Goal: Transaction & Acquisition: Obtain resource

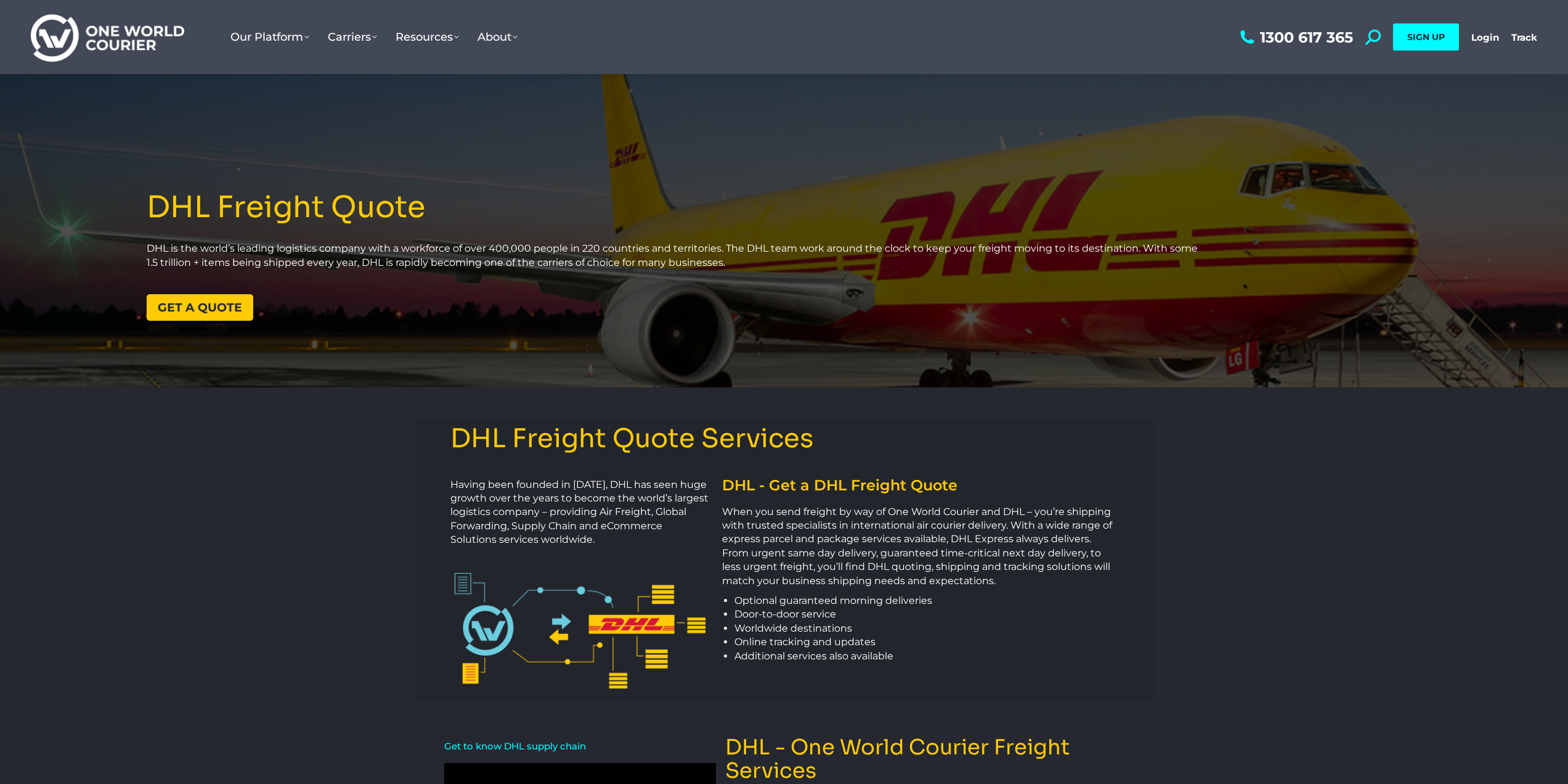
click at [172, 316] on link "Get a quote" at bounding box center [199, 307] width 106 height 26
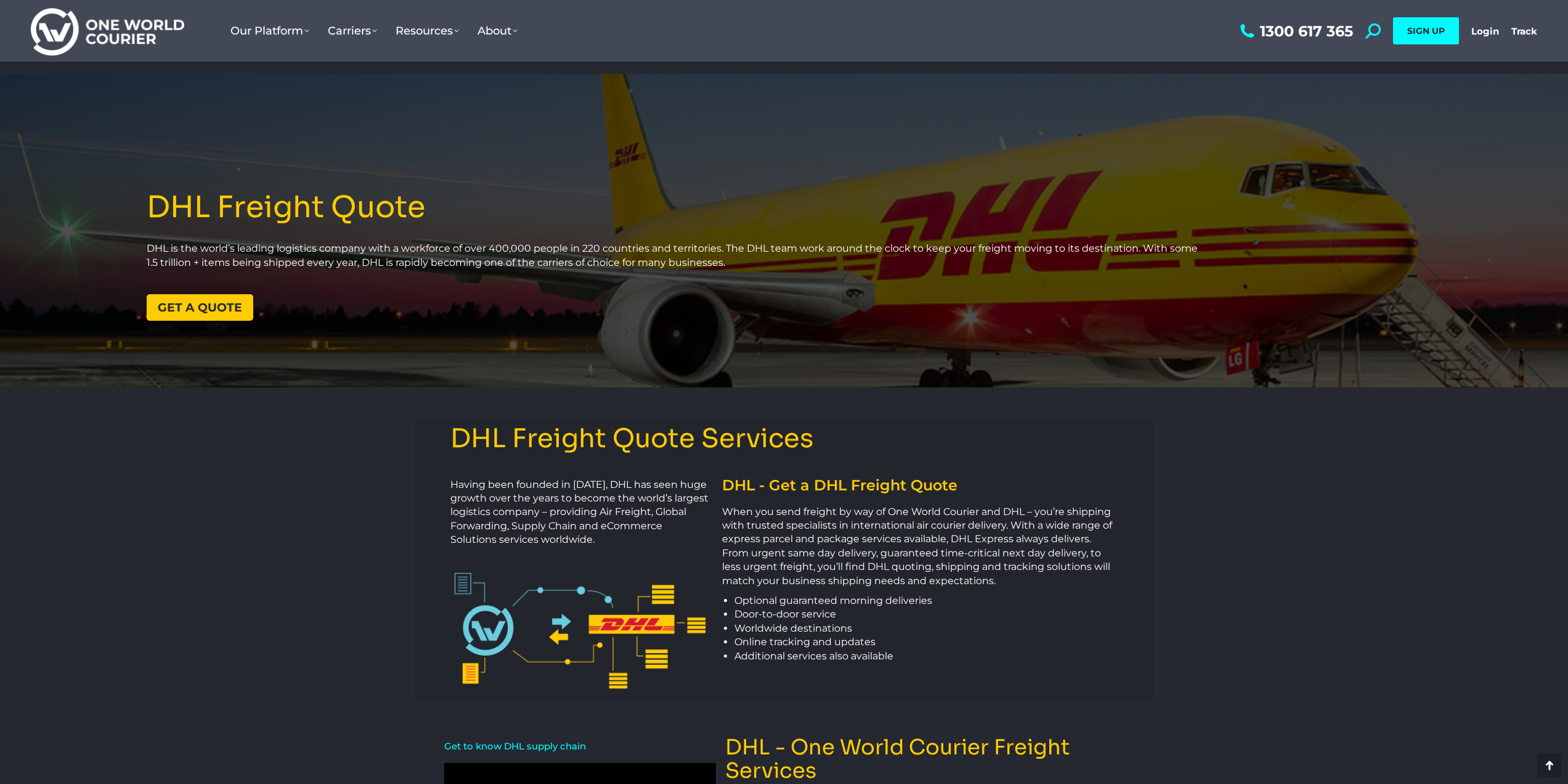
scroll to position [1310, 0]
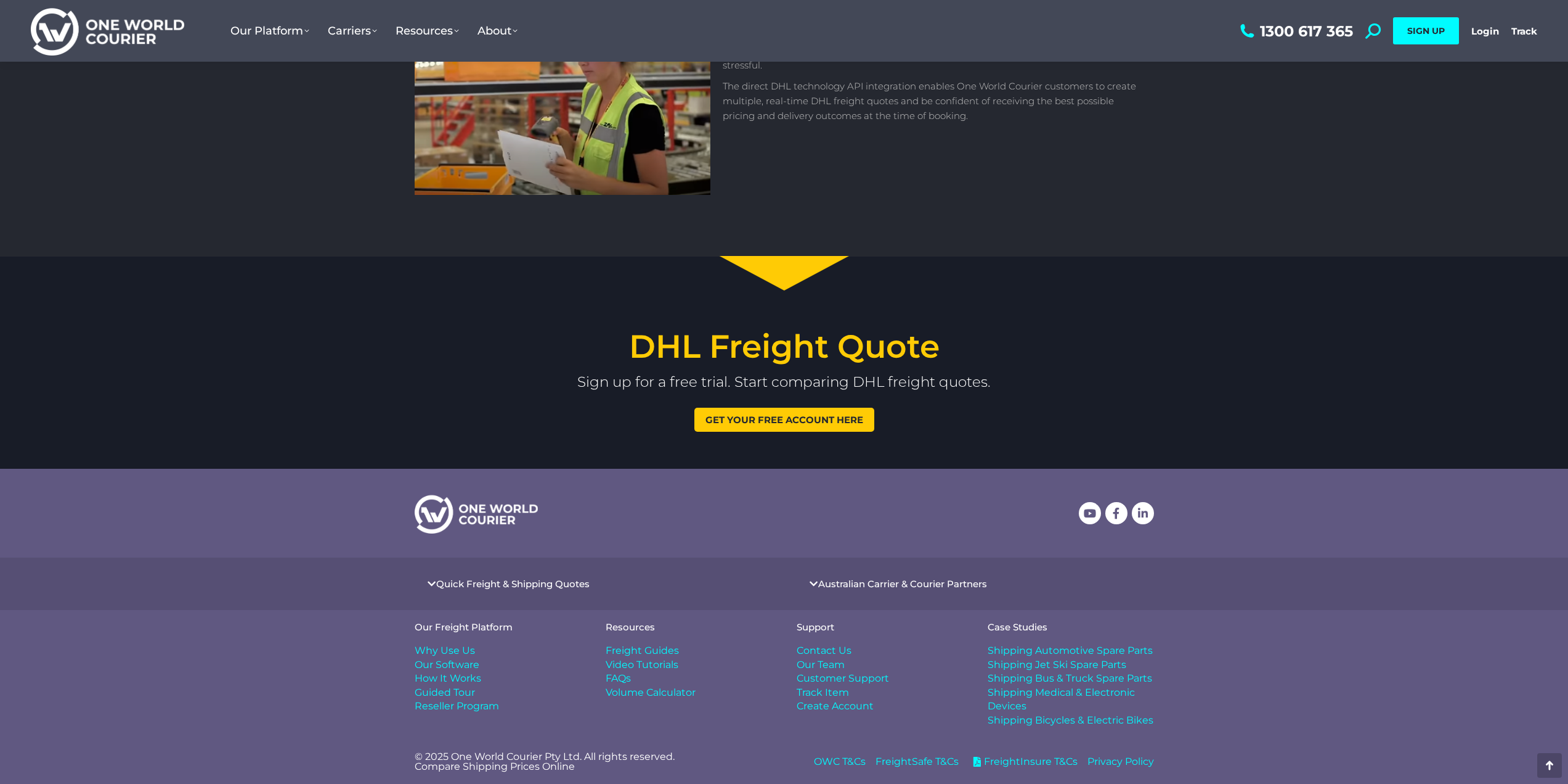
click at [735, 419] on span "Get your free account here" at bounding box center [784, 418] width 158 height 9
